Goal: Task Accomplishment & Management: Use online tool/utility

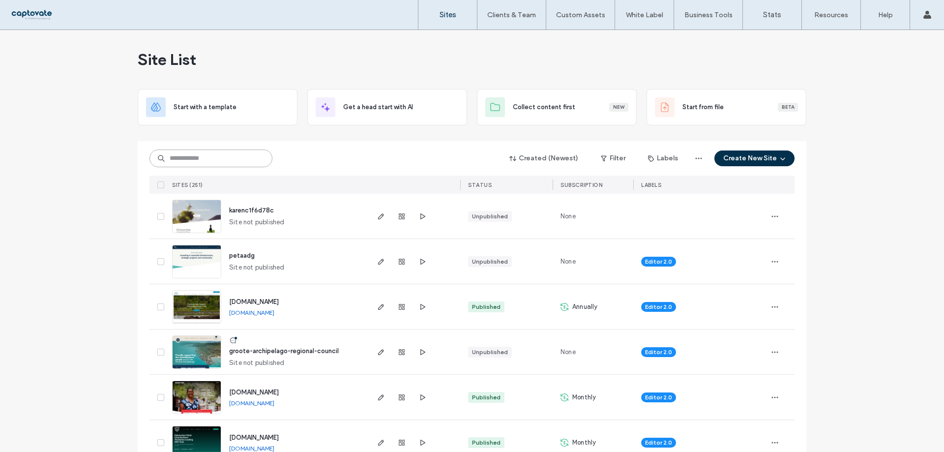
click at [219, 152] on input at bounding box center [210, 158] width 123 height 18
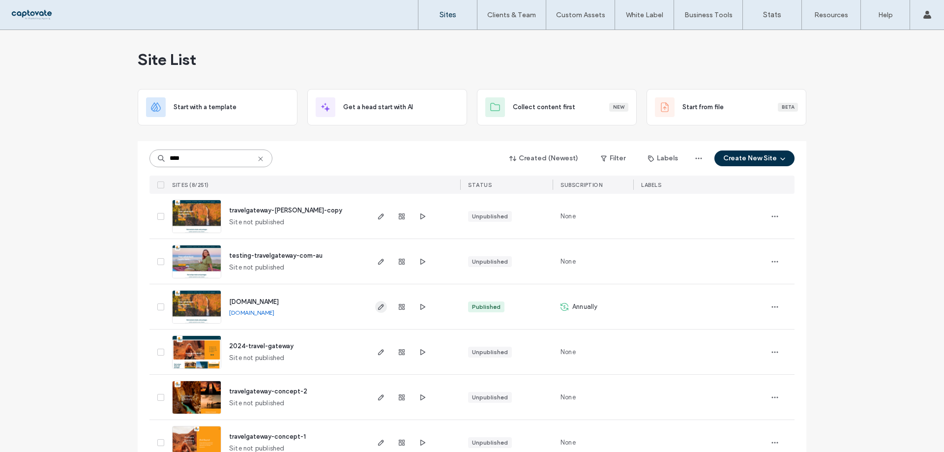
type input "****"
click at [379, 304] on icon "button" at bounding box center [381, 307] width 8 height 8
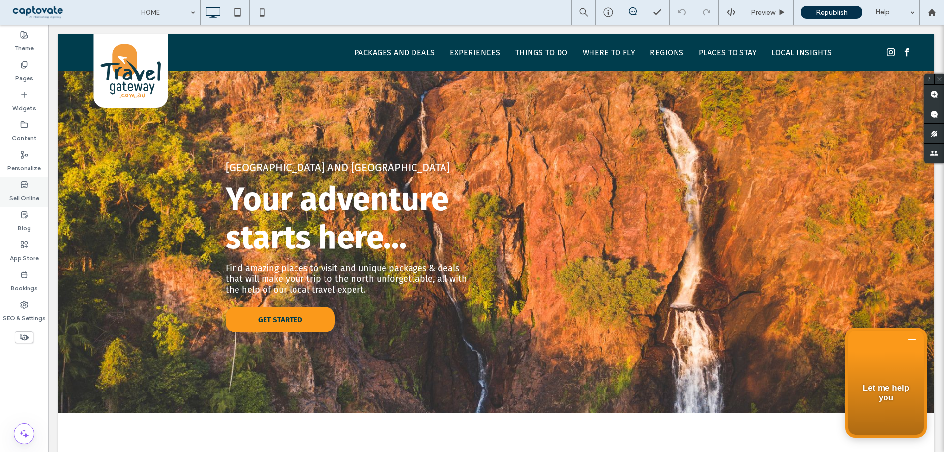
click at [22, 205] on div "Sell Online" at bounding box center [24, 191] width 48 height 30
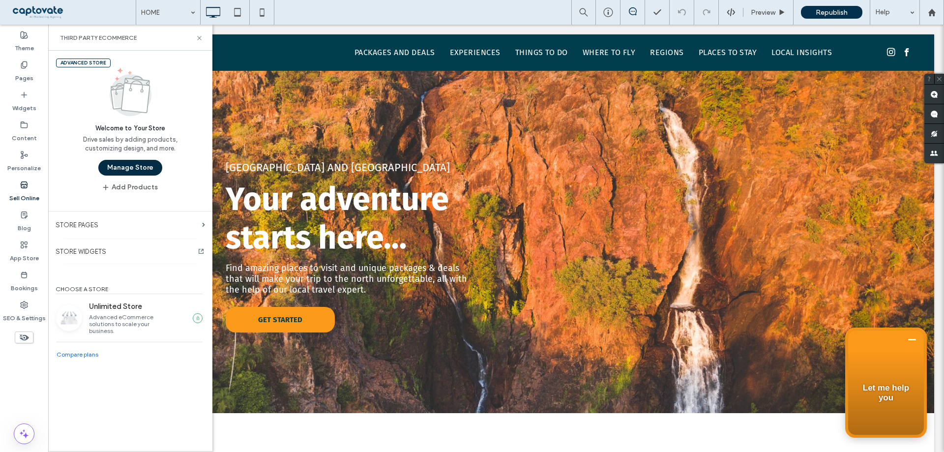
click at [152, 171] on button "Manage Store" at bounding box center [130, 168] width 64 height 16
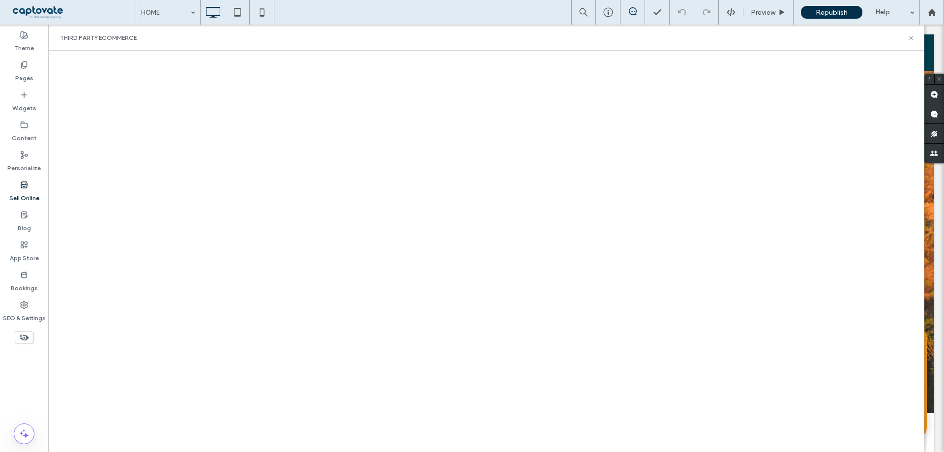
click at [30, 191] on label "Sell Online" at bounding box center [24, 196] width 30 height 14
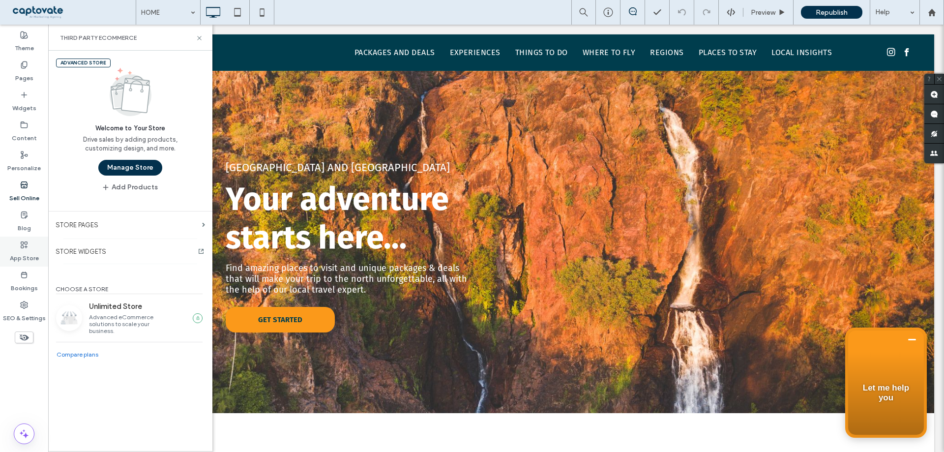
click at [26, 257] on label "App Store" at bounding box center [24, 256] width 29 height 14
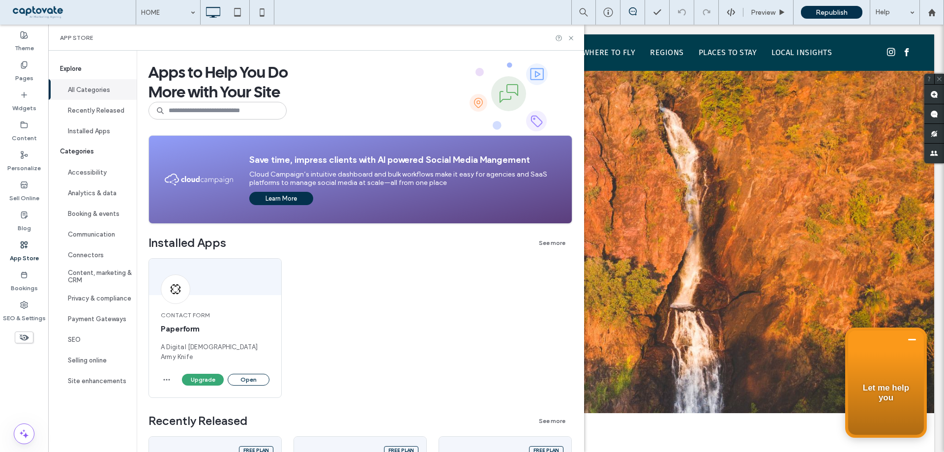
scroll to position [246, 0]
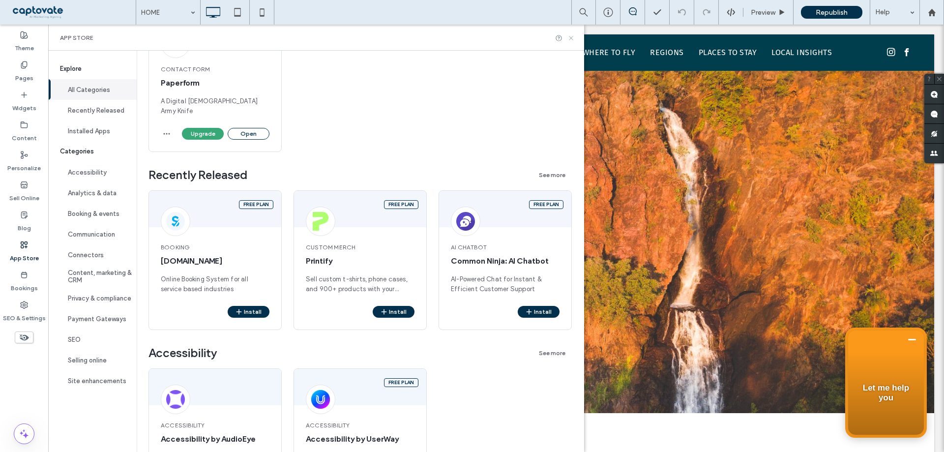
click at [574, 35] on icon at bounding box center [570, 37] width 7 height 7
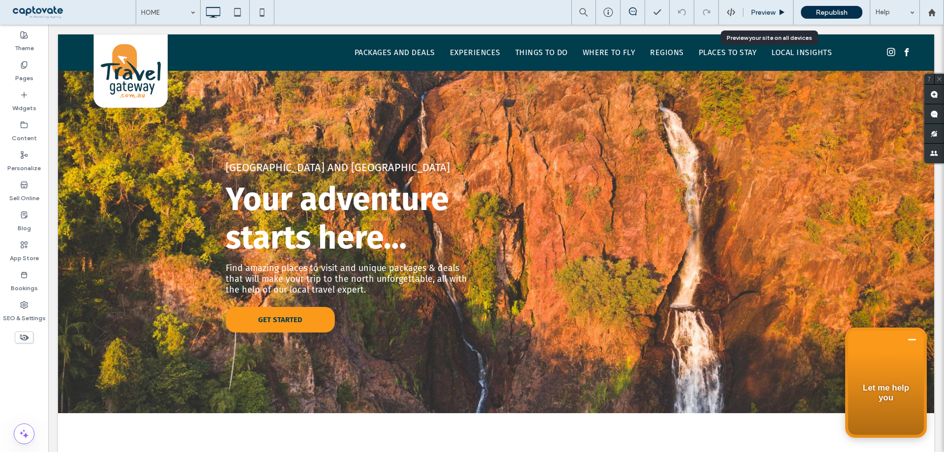
click at [777, 4] on div "Preview" at bounding box center [768, 12] width 50 height 25
click at [760, 15] on span "Preview" at bounding box center [762, 12] width 25 height 8
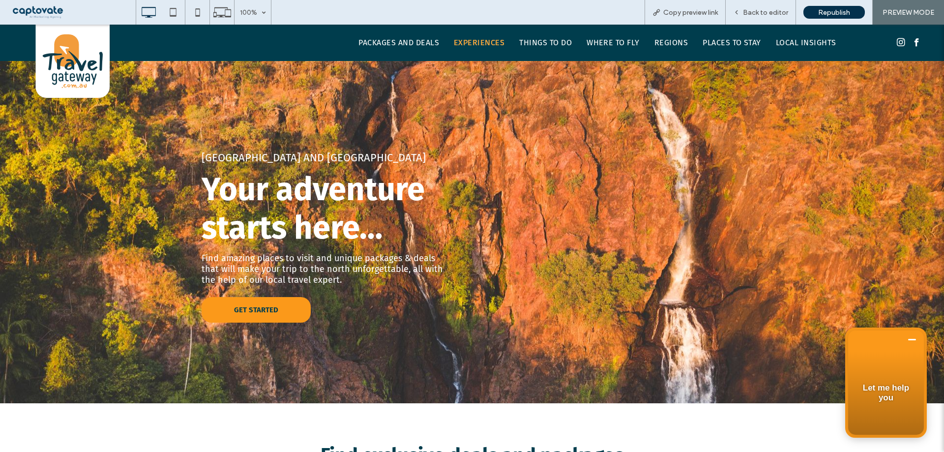
click at [474, 42] on span "EXPERIENCES" at bounding box center [479, 43] width 51 height 12
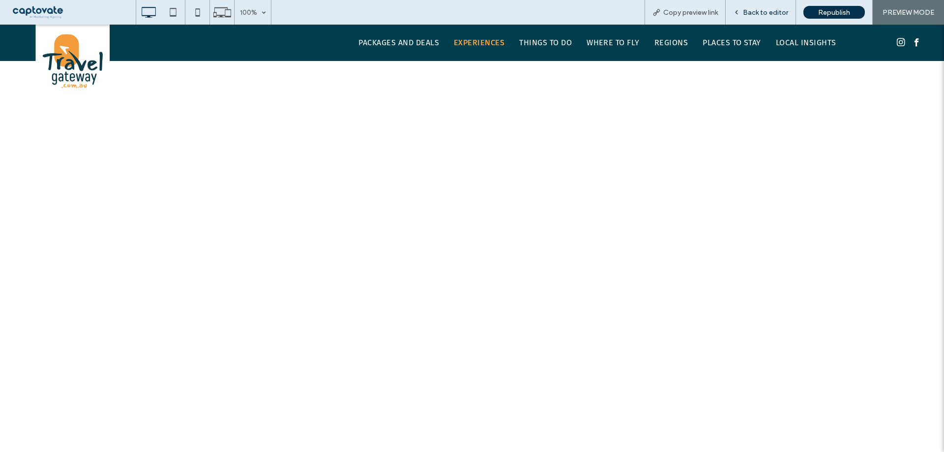
click at [756, 6] on div "Back to editor" at bounding box center [760, 12] width 70 height 25
click at [764, 10] on span "Back to editor" at bounding box center [765, 12] width 45 height 8
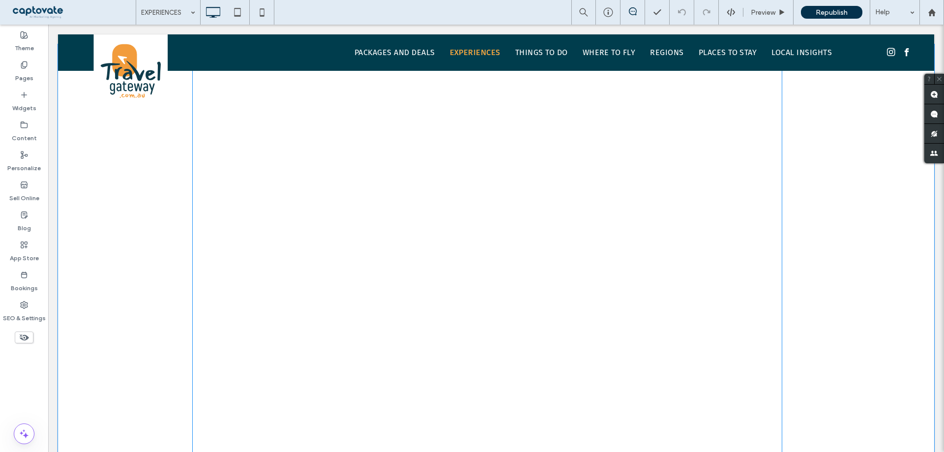
click at [319, 204] on span at bounding box center [487, 294] width 590 height 491
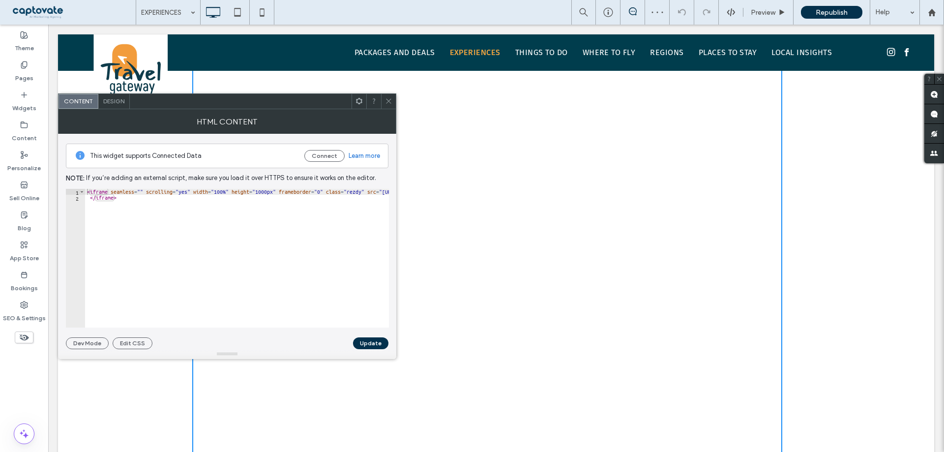
click at [114, 102] on span "Design" at bounding box center [113, 100] width 21 height 7
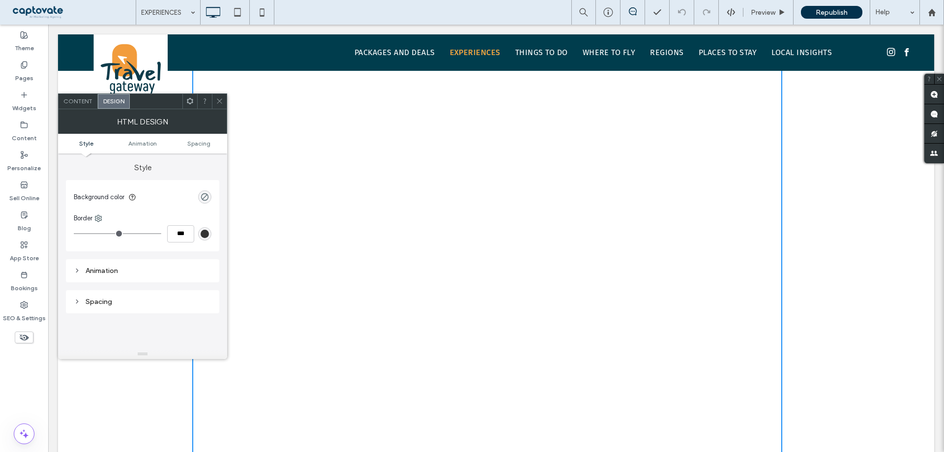
click at [219, 97] on span at bounding box center [219, 101] width 7 height 15
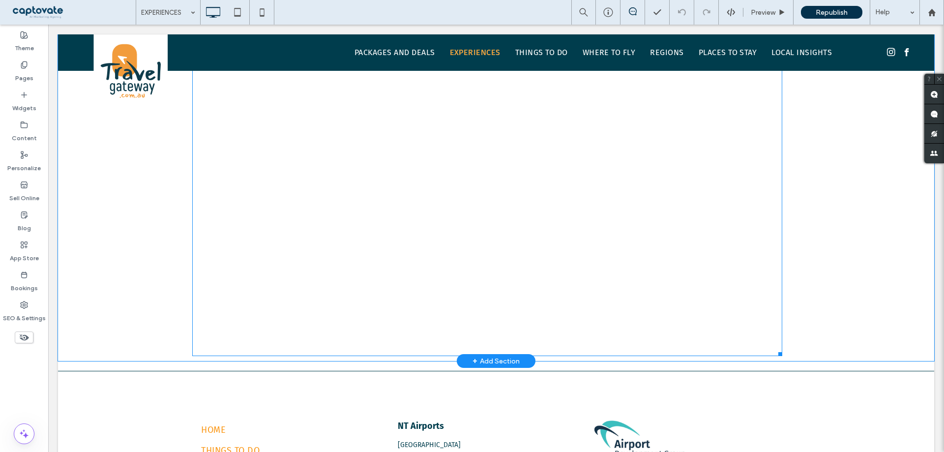
scroll to position [393, 0]
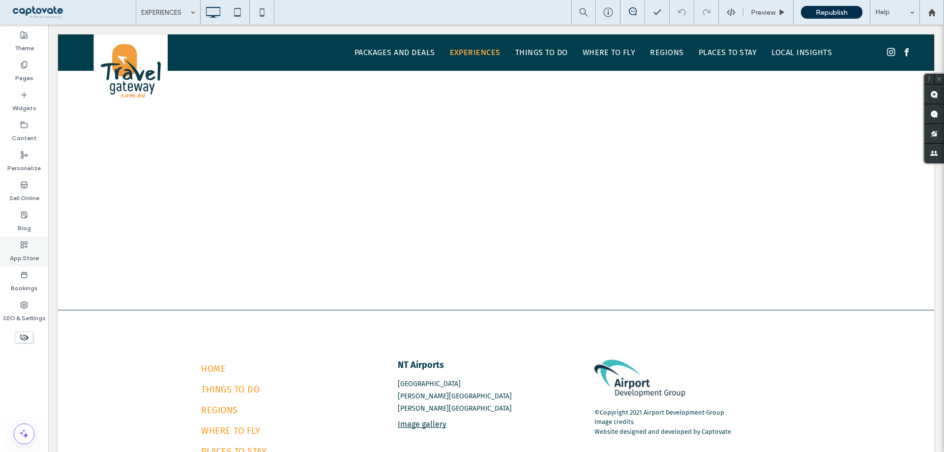
click at [32, 248] on div "App Store" at bounding box center [24, 251] width 48 height 30
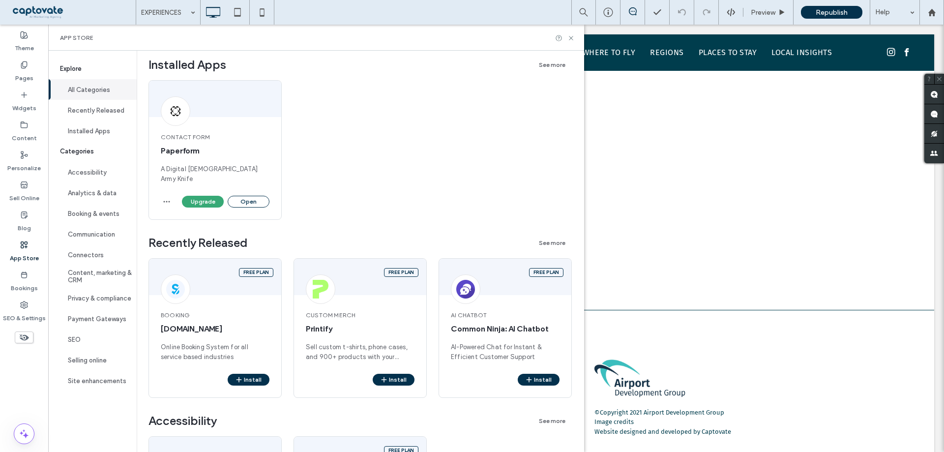
scroll to position [0, 0]
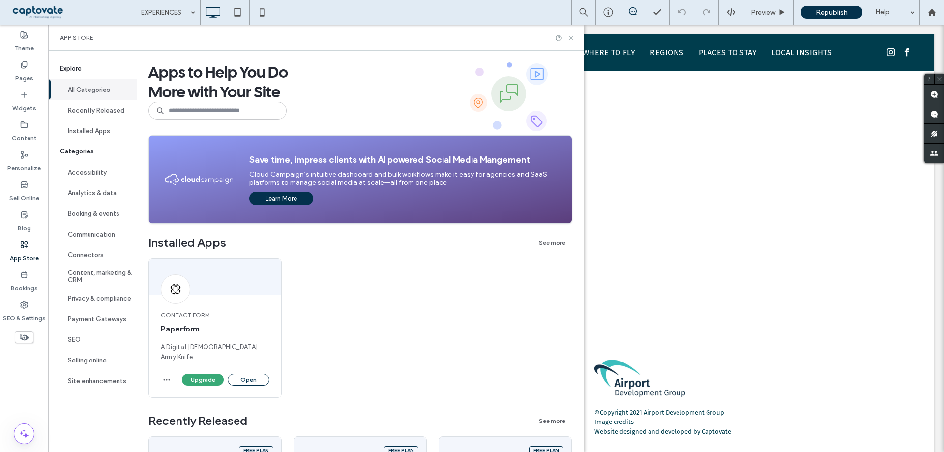
click at [574, 35] on icon at bounding box center [570, 37] width 7 height 7
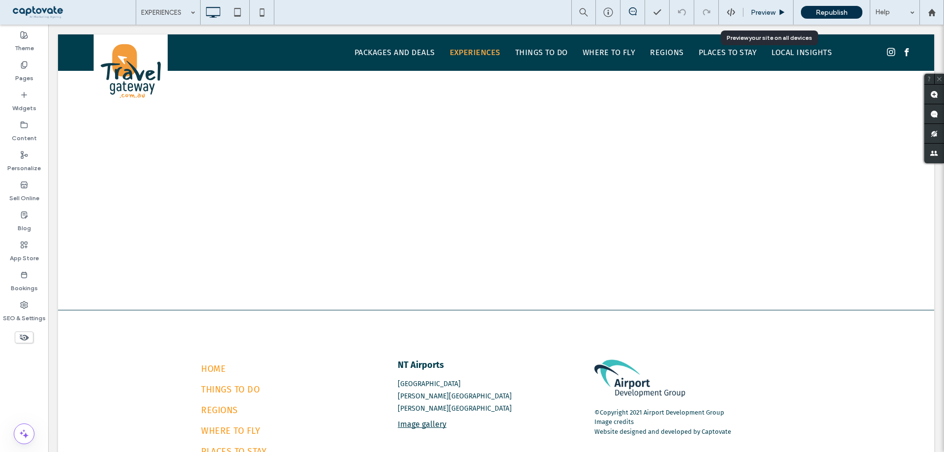
click at [754, 13] on span "Preview" at bounding box center [762, 12] width 25 height 8
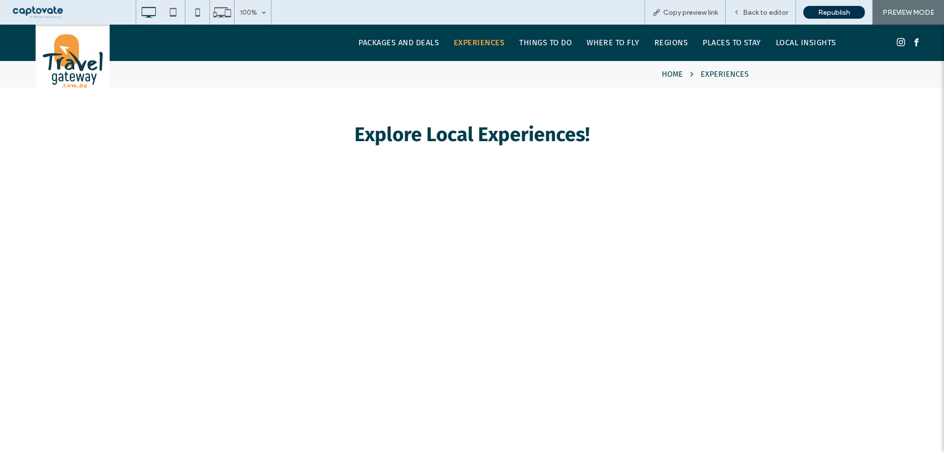
click at [54, 57] on icon at bounding box center [72, 61] width 74 height 73
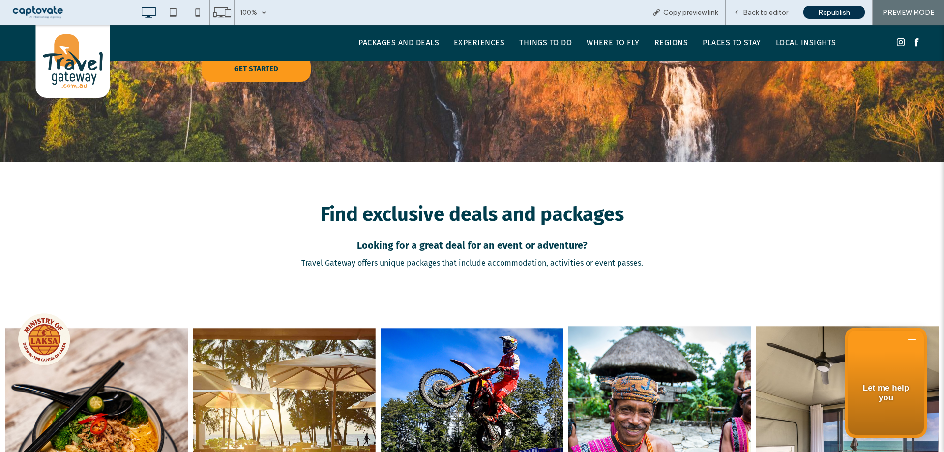
scroll to position [246, 0]
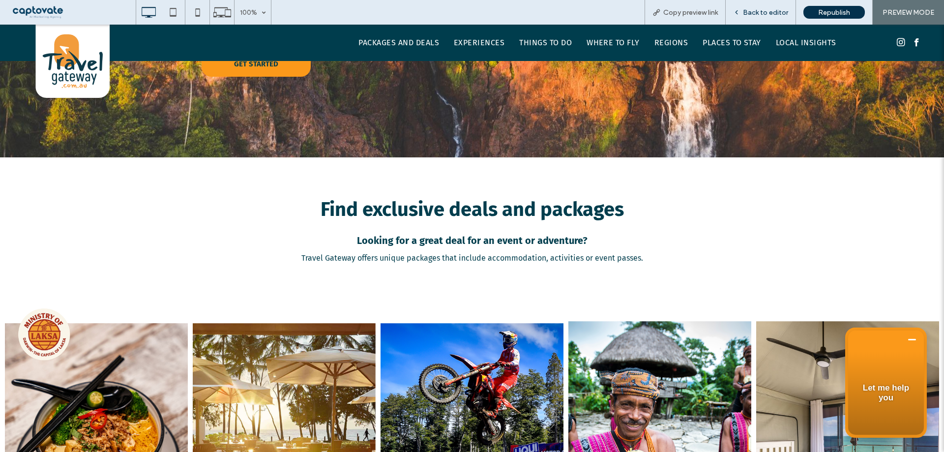
click at [750, 15] on span "Back to editor" at bounding box center [765, 12] width 45 height 8
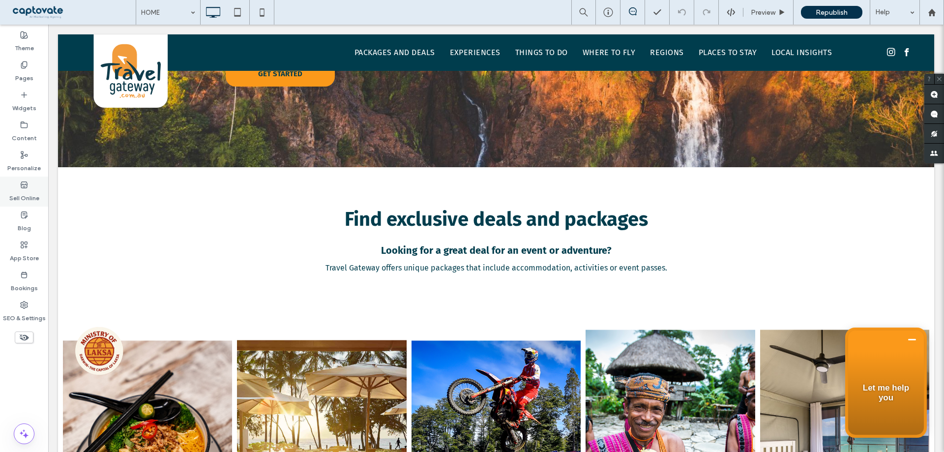
click at [24, 192] on label "Sell Online" at bounding box center [24, 196] width 30 height 14
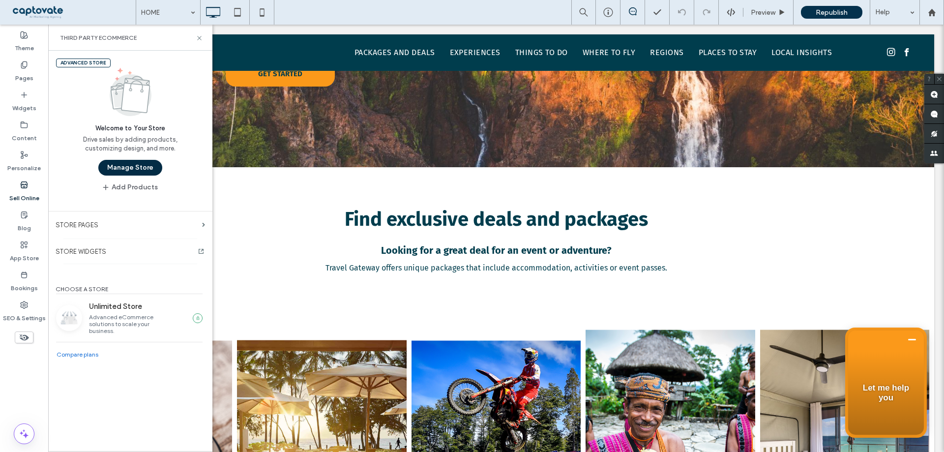
click at [141, 168] on button "Manage Store" at bounding box center [130, 168] width 64 height 16
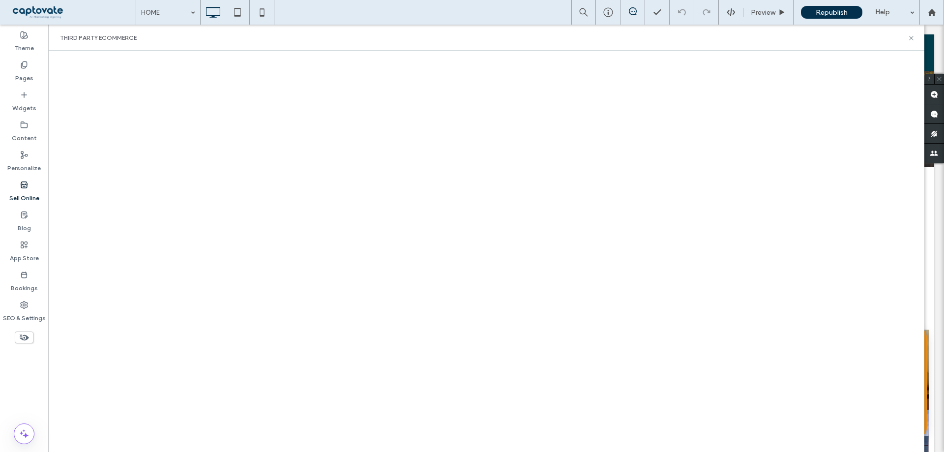
click at [30, 188] on div "Sell Online" at bounding box center [24, 191] width 48 height 30
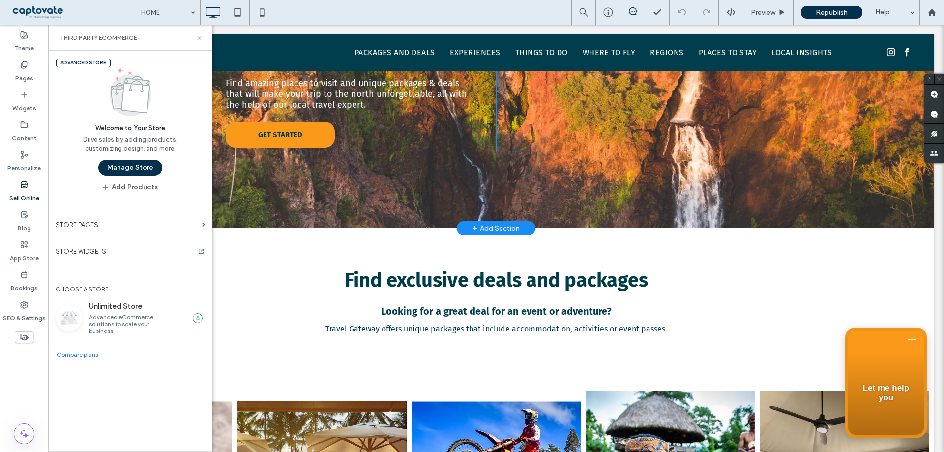
scroll to position [98, 0]
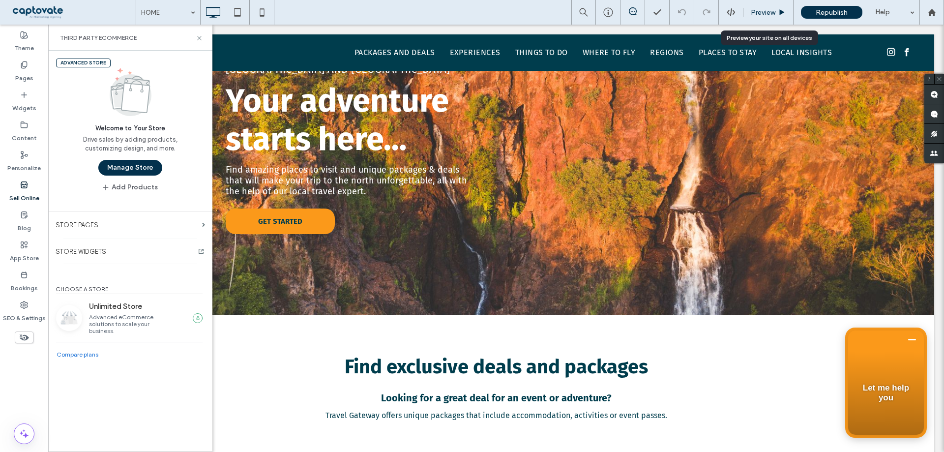
click at [747, 9] on div "Preview" at bounding box center [768, 12] width 50 height 8
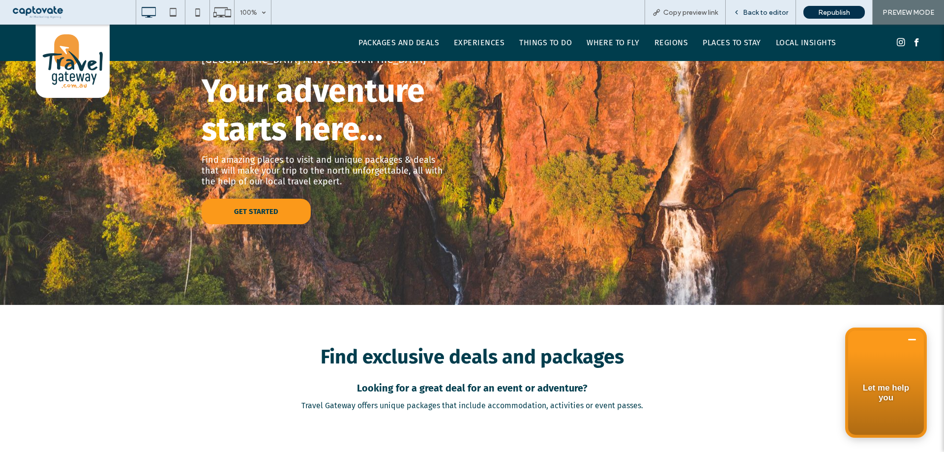
drag, startPoint x: 759, startPoint y: 10, endPoint x: 204, endPoint y: 209, distance: 589.4
click at [759, 10] on span "Back to editor" at bounding box center [765, 12] width 45 height 8
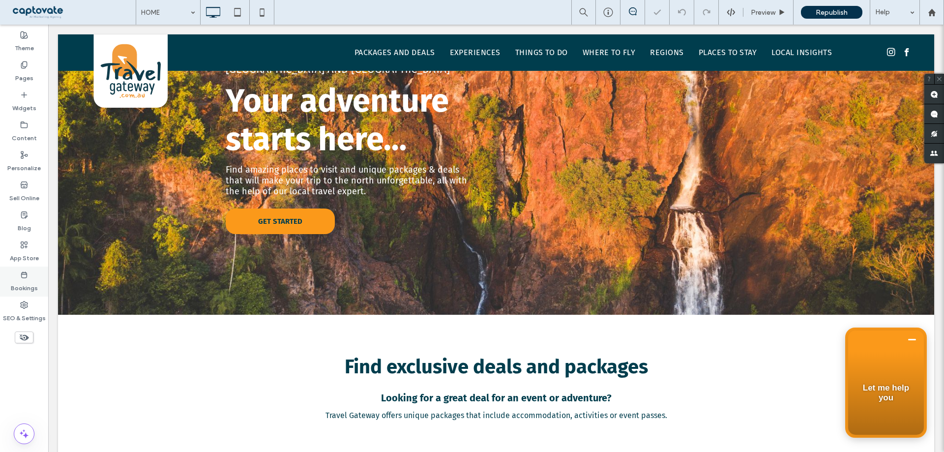
click at [26, 268] on div "Bookings" at bounding box center [24, 281] width 48 height 30
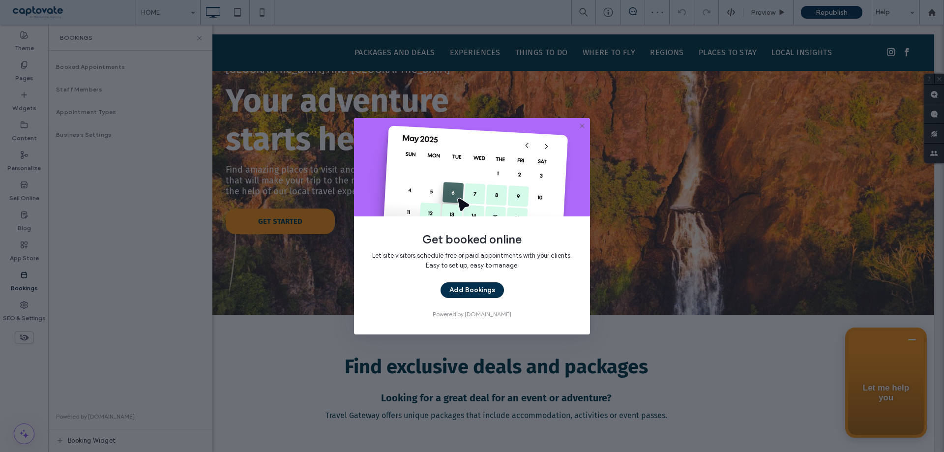
click at [578, 127] on icon at bounding box center [582, 126] width 8 height 8
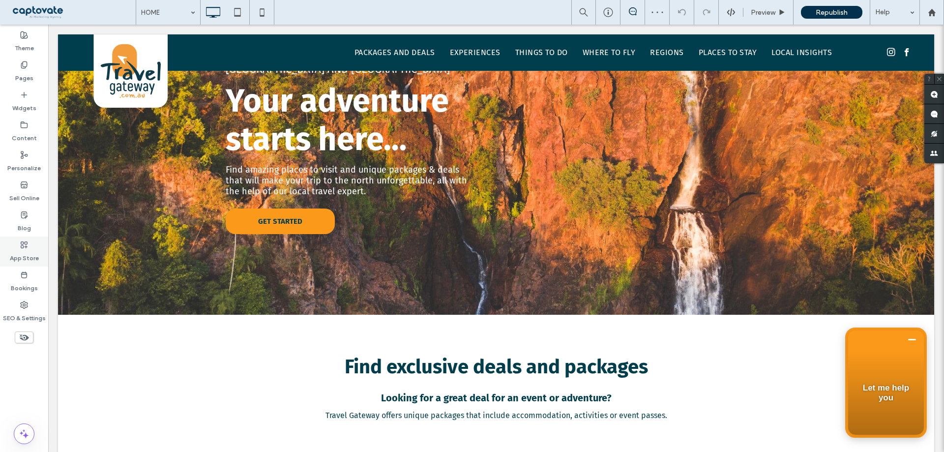
click at [42, 256] on div "App Store" at bounding box center [24, 251] width 48 height 30
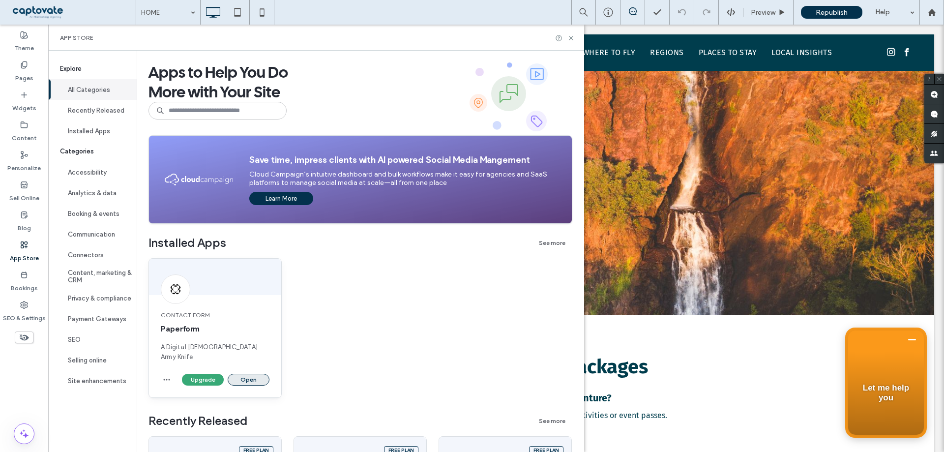
click at [255, 373] on button "Open" at bounding box center [249, 379] width 42 height 12
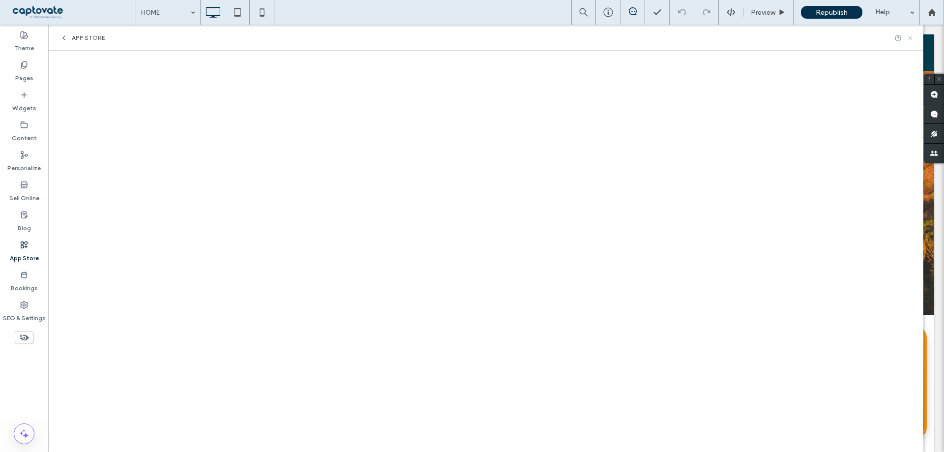
click at [909, 37] on use at bounding box center [910, 38] width 4 height 4
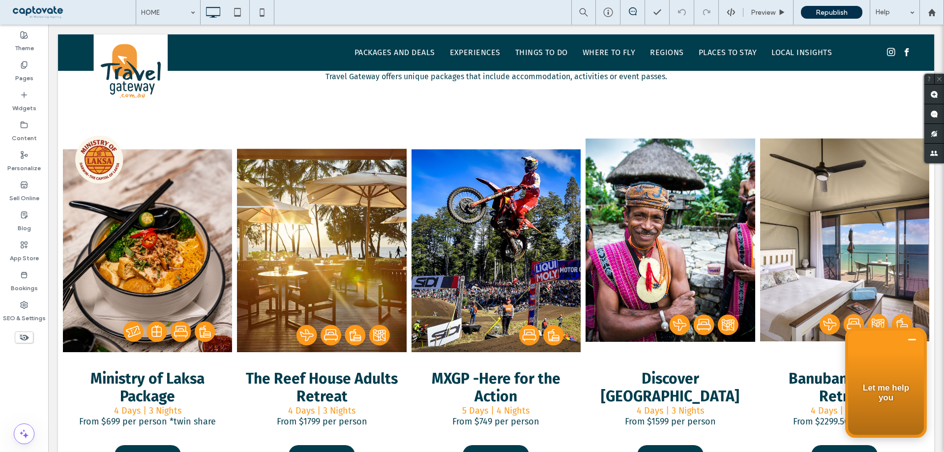
scroll to position [442, 0]
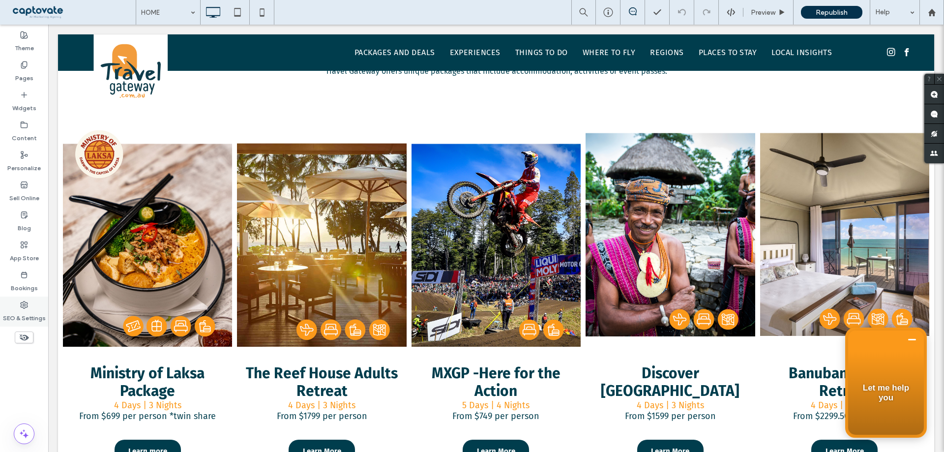
click at [19, 302] on div "SEO & Settings" at bounding box center [24, 311] width 48 height 30
